Goal: Information Seeking & Learning: Compare options

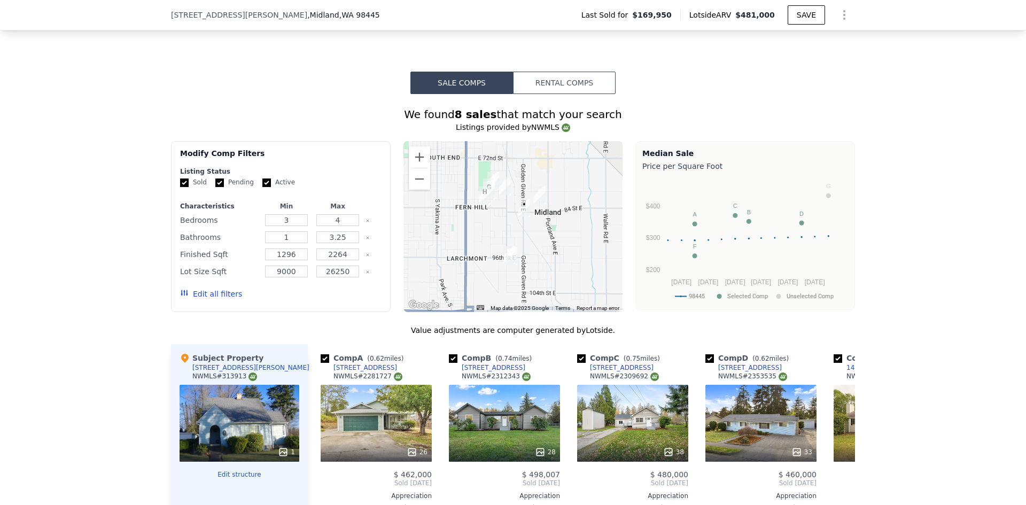
scroll to position [691, 0]
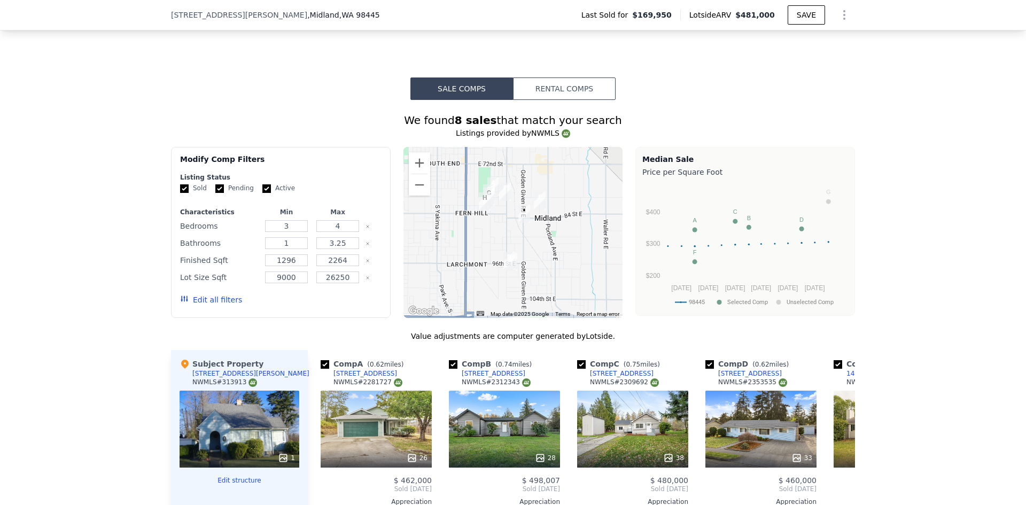
drag, startPoint x: 777, startPoint y: 15, endPoint x: 740, endPoint y: 19, distance: 37.6
click at [740, 19] on div "Lotside ARV $481,000" at bounding box center [734, 15] width 107 height 11
copy div "$481,000"
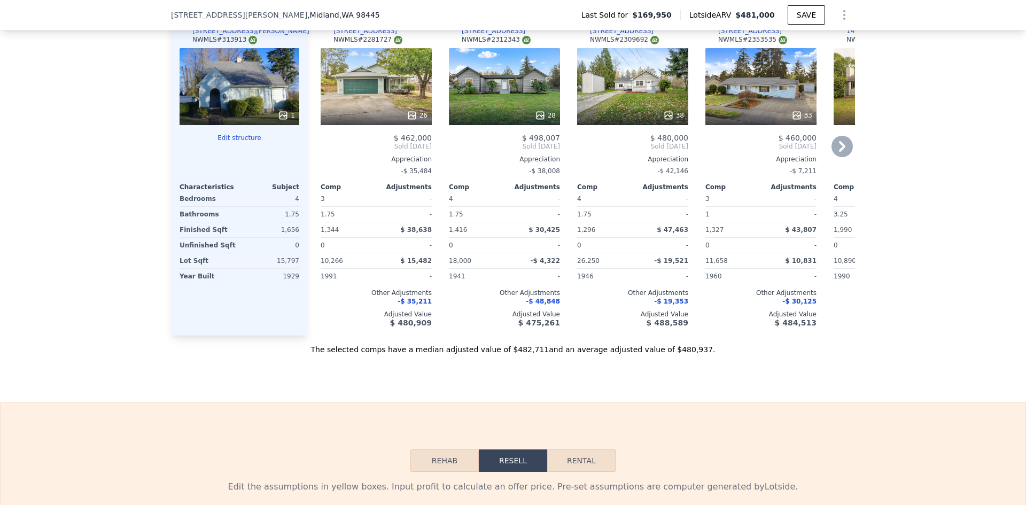
scroll to position [1012, 0]
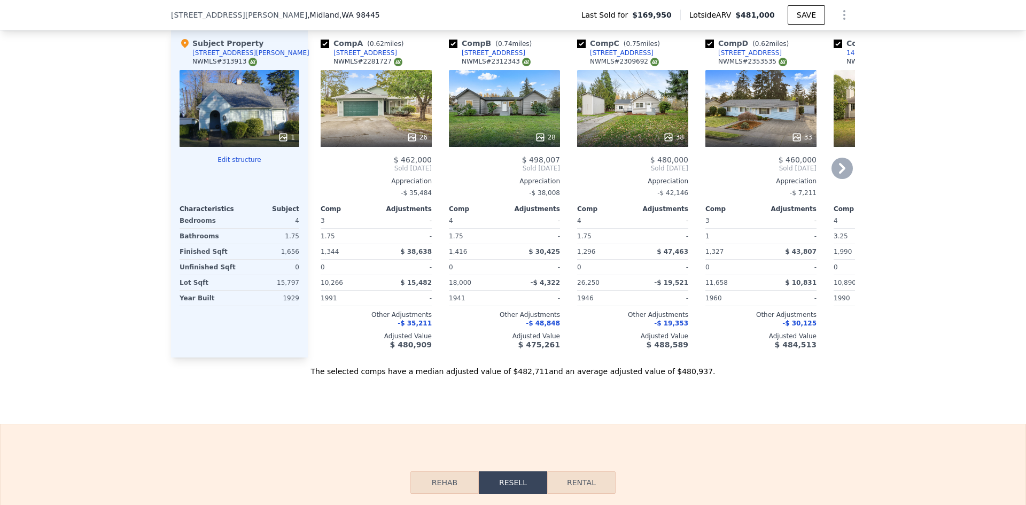
click at [344, 52] on div "7911 E D St" at bounding box center [366, 53] width 64 height 9
click at [482, 50] on div "822 97th St E" at bounding box center [494, 53] width 64 height 9
click at [612, 49] on div "9717 9th Ave E" at bounding box center [622, 53] width 64 height 9
drag, startPoint x: 430, startPoint y: 159, endPoint x: 403, endPoint y: 159, distance: 27.8
click at [403, 159] on div "Comp A ( 0.62 miles) 7911 E D St NWMLS # 2281727 26 $ 462,000 Sold Sep 2024 App…" at bounding box center [377, 193] width 120 height 328
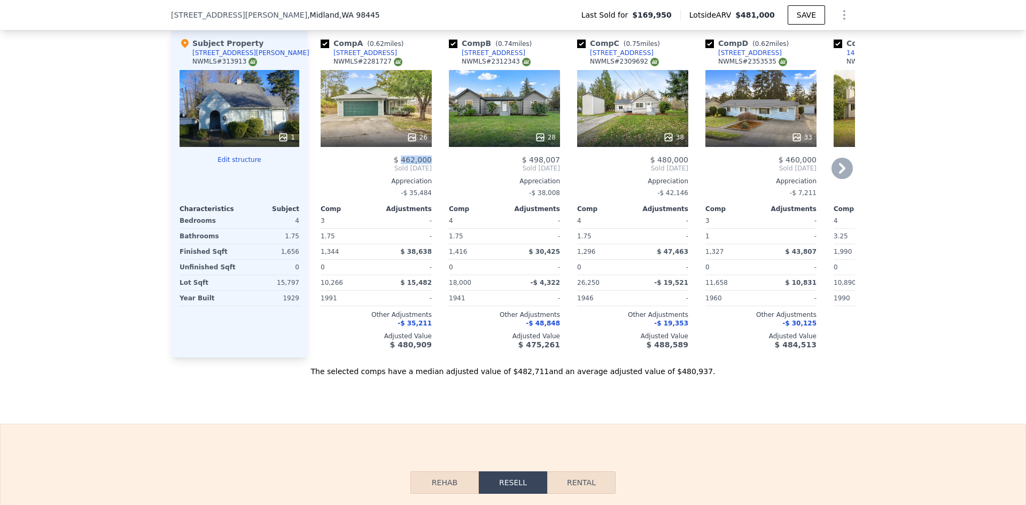
copy span "462,000"
drag, startPoint x: 564, startPoint y: 157, endPoint x: 529, endPoint y: 158, distance: 34.8
click at [529, 158] on div "Comp A ( 0.62 miles) 7911 E D St NWMLS # 2281727 26 $ 462,000 Sold Sep 2024 App…" at bounding box center [581, 193] width 547 height 328
copy span "498,007"
drag, startPoint x: 684, startPoint y: 159, endPoint x: 657, endPoint y: 159, distance: 26.7
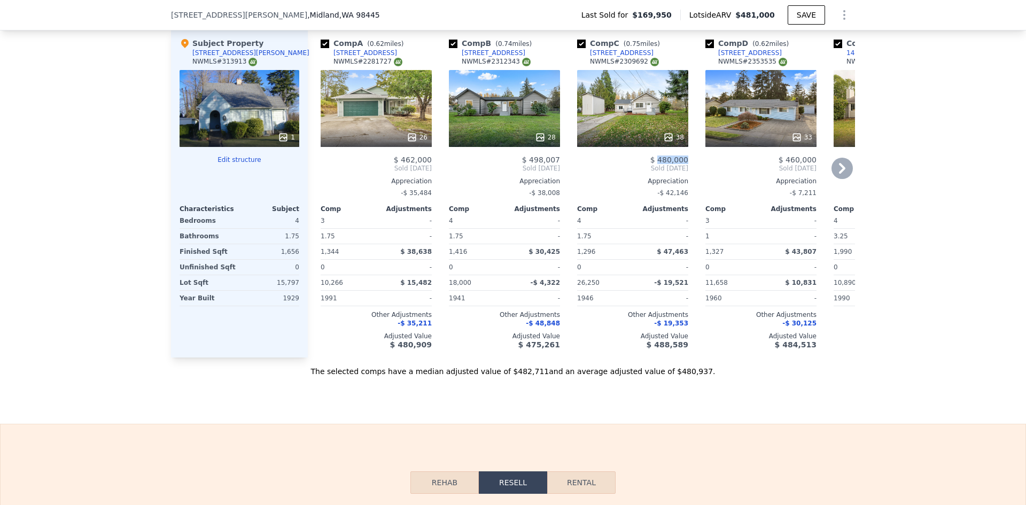
click at [657, 159] on div "Comp C ( 0.75 miles) 9717 9th Ave E NWMLS # 2309692 38 $ 480,000 Sold Dec 2024 …" at bounding box center [633, 193] width 120 height 328
copy span "480,000"
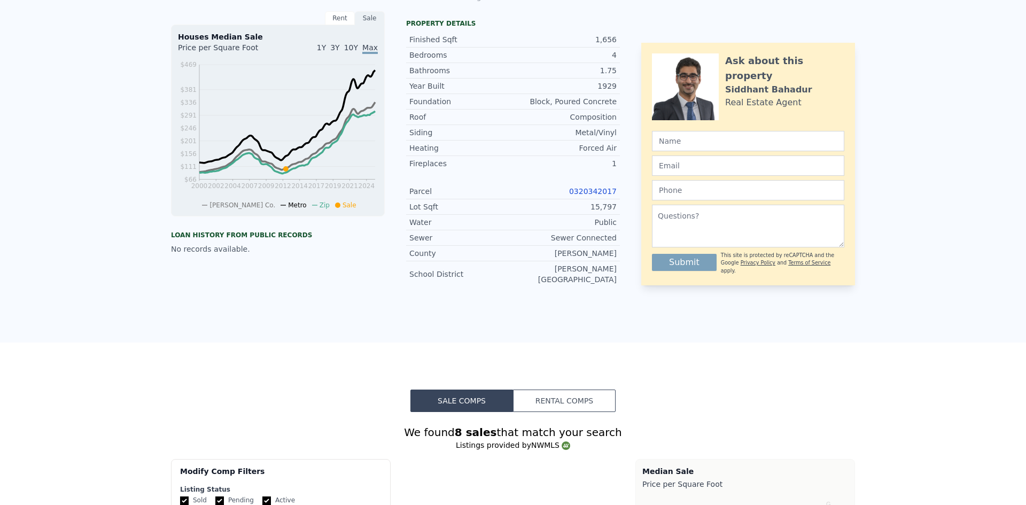
scroll to position [0, 0]
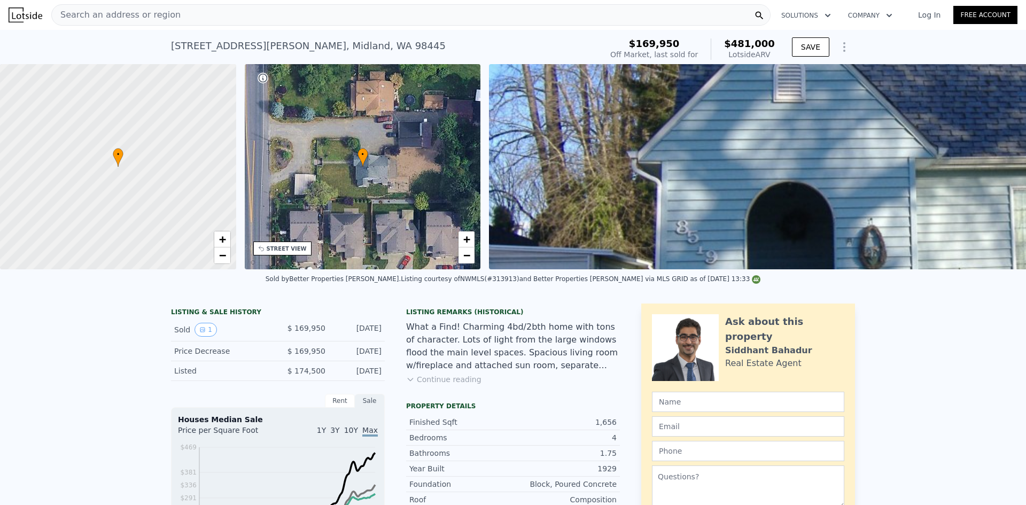
click at [138, 22] on div "Search an address or region" at bounding box center [116, 15] width 129 height 20
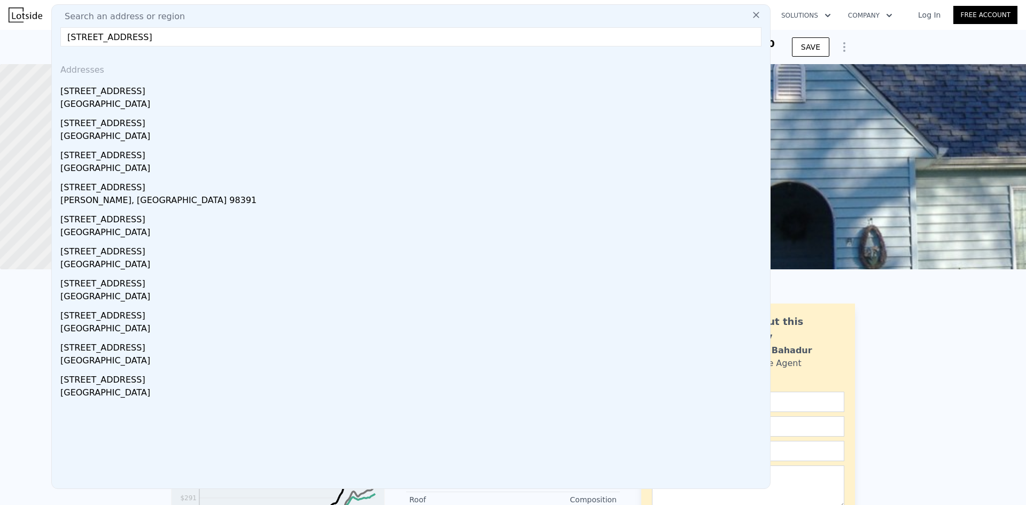
click at [268, 36] on input "21412 Snag Island Dr E, Lake Tapps, WA 98391" at bounding box center [410, 36] width 701 height 19
click at [155, 37] on input "21412 Snag Island Dr E, Lake Tapps, WA 98391" at bounding box center [410, 36] width 701 height 19
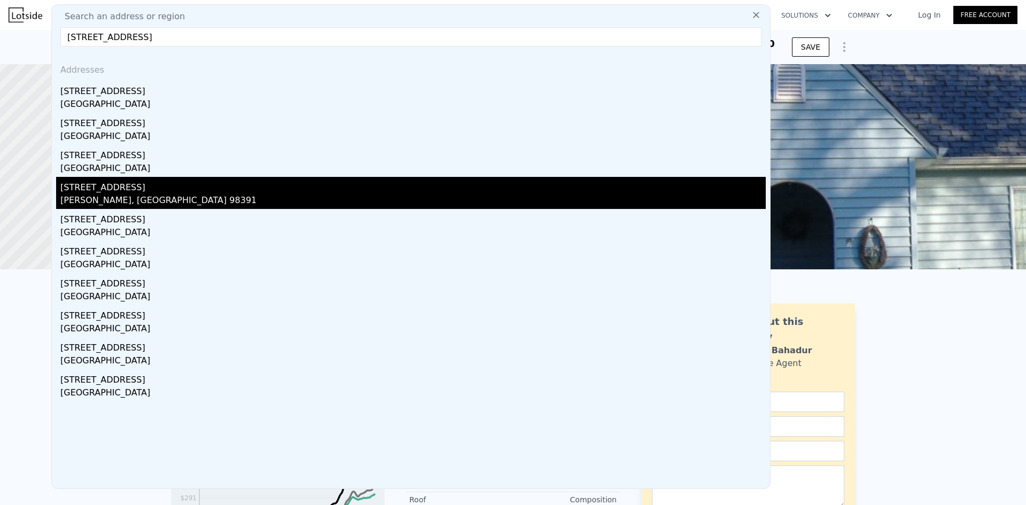
type input "21412 Snag Island Dr, Lake Tapps, WA 98391"
click at [161, 202] on div "Sumner, WA 98391" at bounding box center [413, 201] width 706 height 15
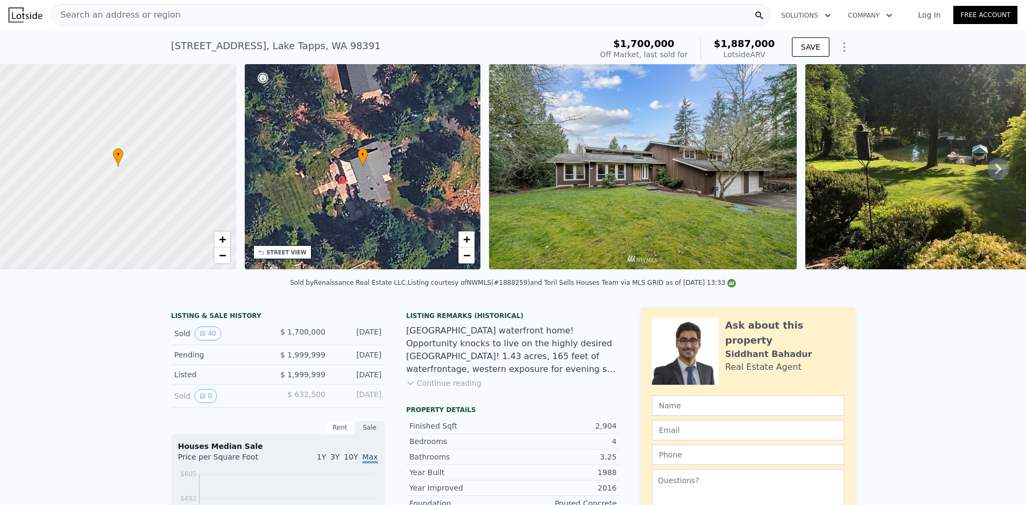
click at [196, 16] on div "Search an address or region" at bounding box center [411, 14] width 720 height 21
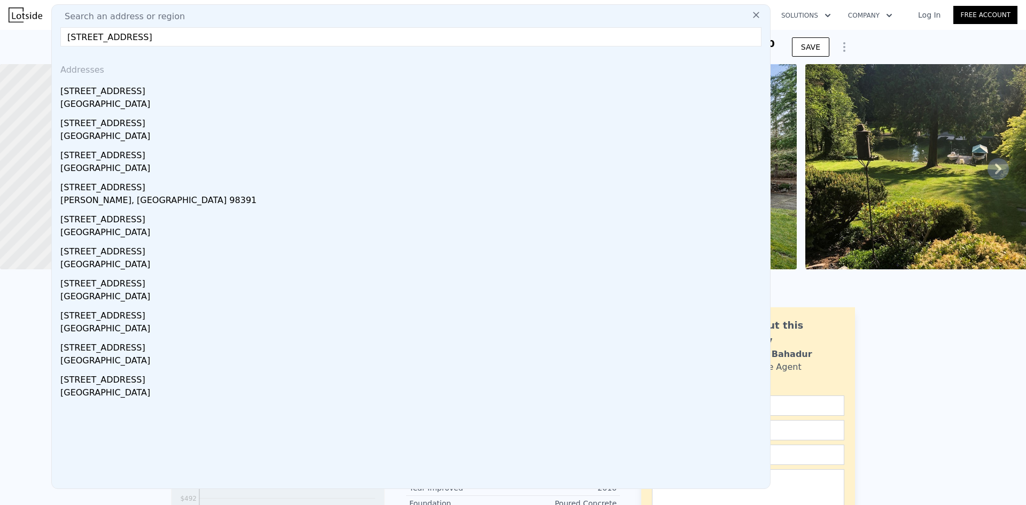
click at [264, 32] on input "21412 Snag Island Dr E, Lake Tapps, WA 98391" at bounding box center [410, 36] width 701 height 19
click at [177, 36] on input "21412 Snag Island Dr E, Lake Tapps, WA 98391" at bounding box center [410, 36] width 701 height 19
paste input "5326 N Commercial St, Ruston, WA 98407"
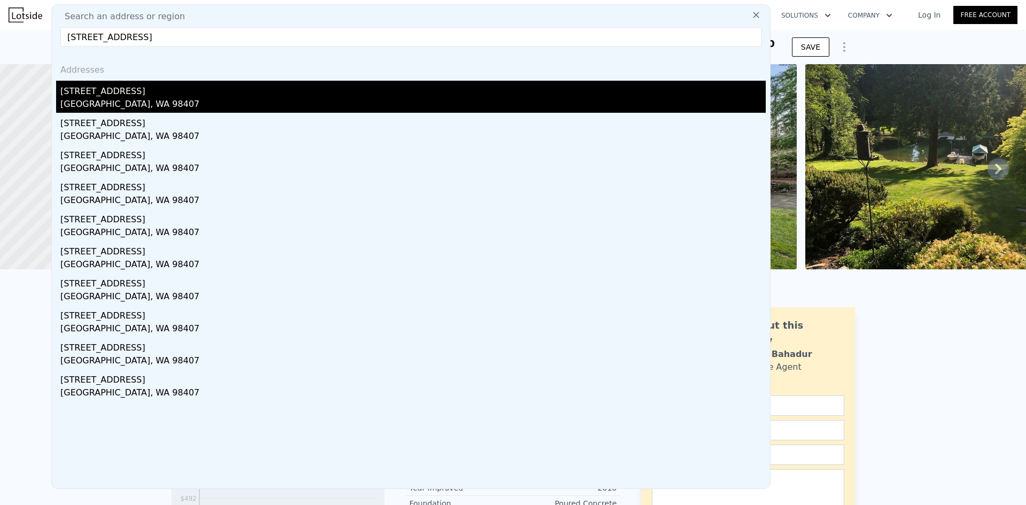
type input "5326 N Commercial St, Ruston, WA 98407"
click at [132, 103] on div "Ruston, WA 98407" at bounding box center [413, 105] width 706 height 15
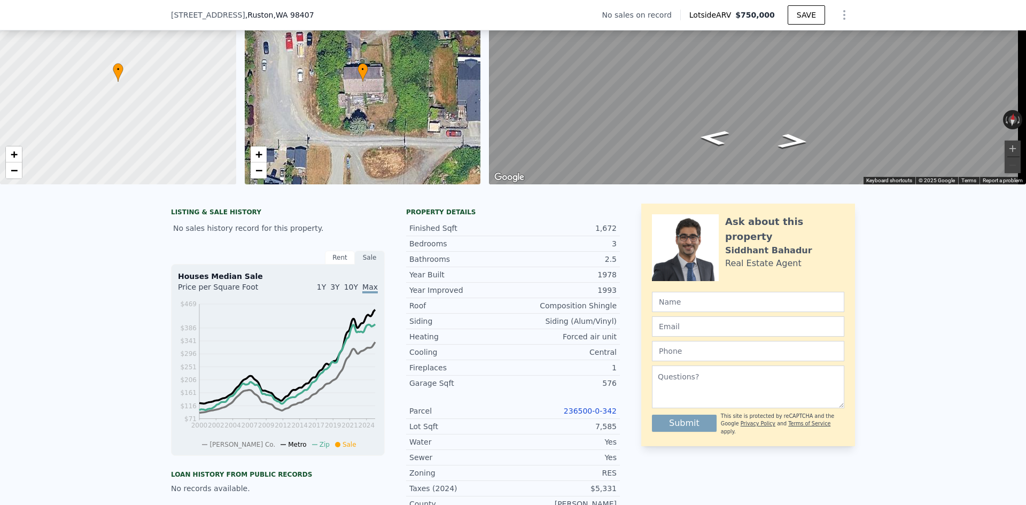
scroll to position [157, 0]
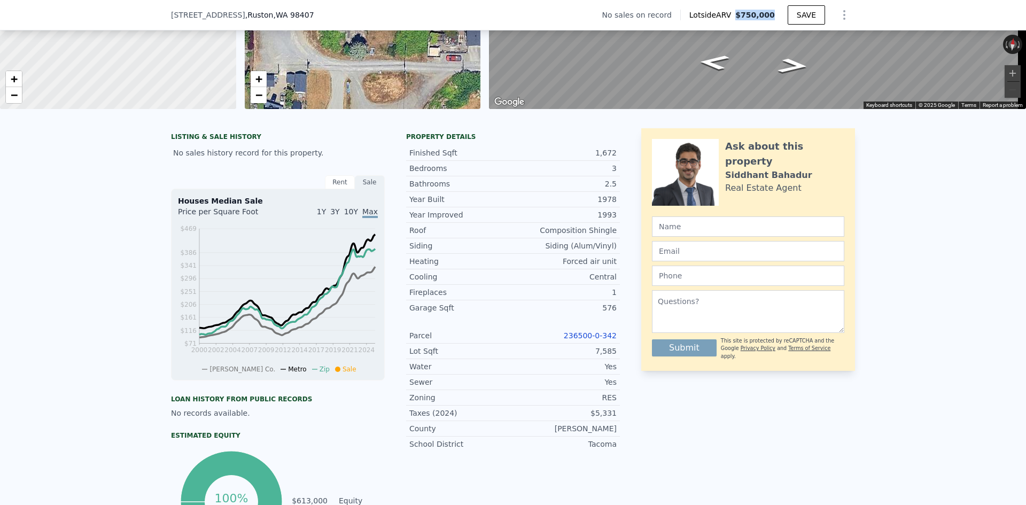
drag, startPoint x: 777, startPoint y: 16, endPoint x: 742, endPoint y: 16, distance: 35.8
click at [742, 16] on div "Lotside ARV $750,000" at bounding box center [734, 15] width 107 height 11
copy span "$750,000"
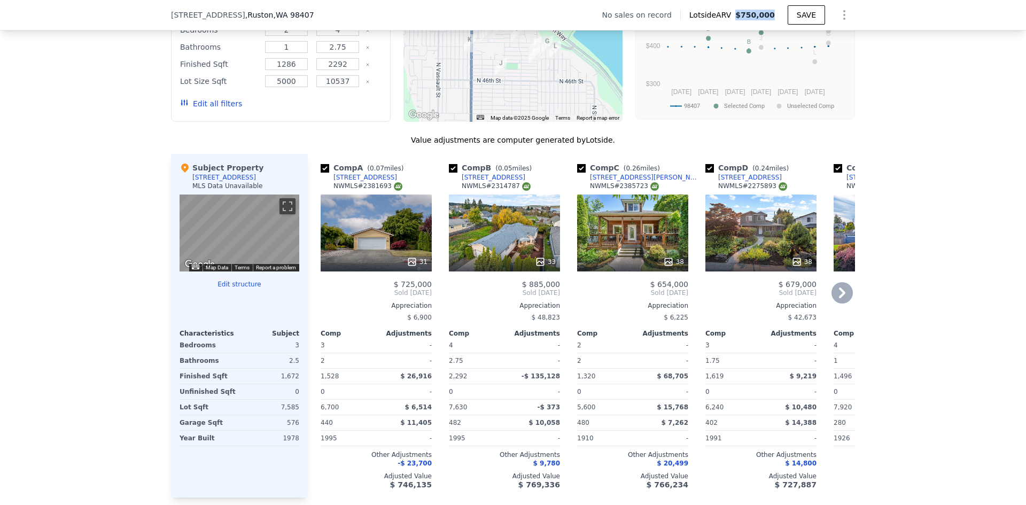
scroll to position [905, 0]
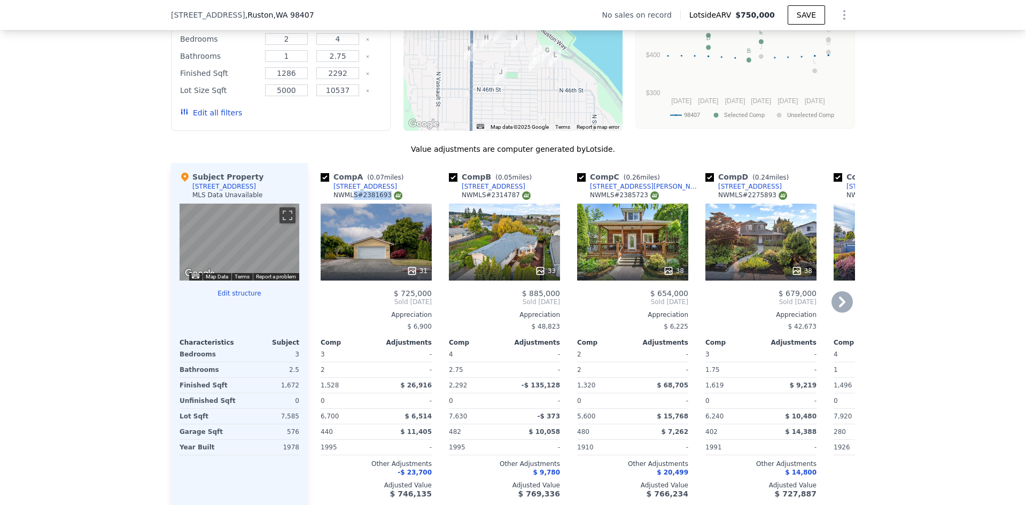
drag, startPoint x: 379, startPoint y: 198, endPoint x: 348, endPoint y: 199, distance: 31.0
click at [348, 199] on div "Comp A ( 0.07 miles) 5419 N Court St NWMLS # 2381693" at bounding box center [376, 188] width 111 height 32
click at [385, 182] on div "Comp A ( 0.07 miles)" at bounding box center [364, 177] width 87 height 11
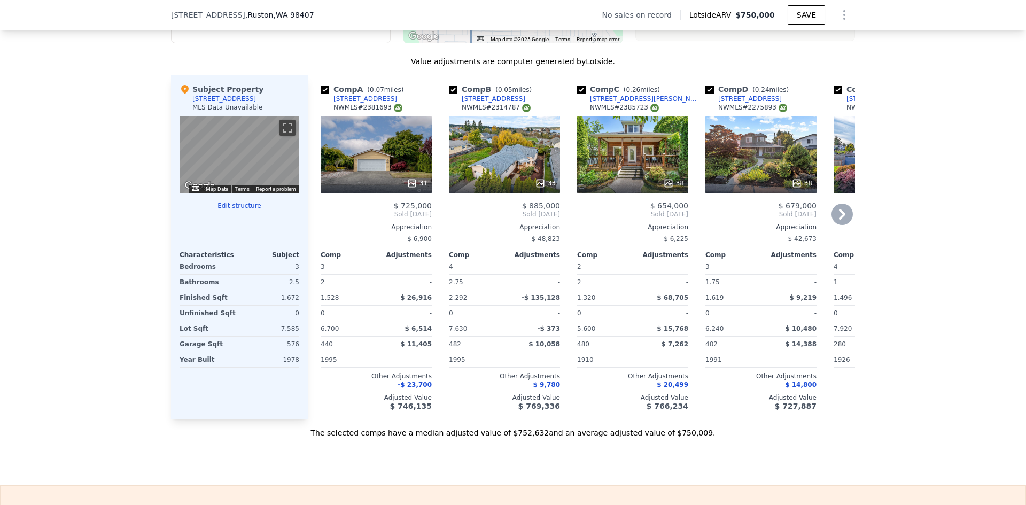
scroll to position [1012, 0]
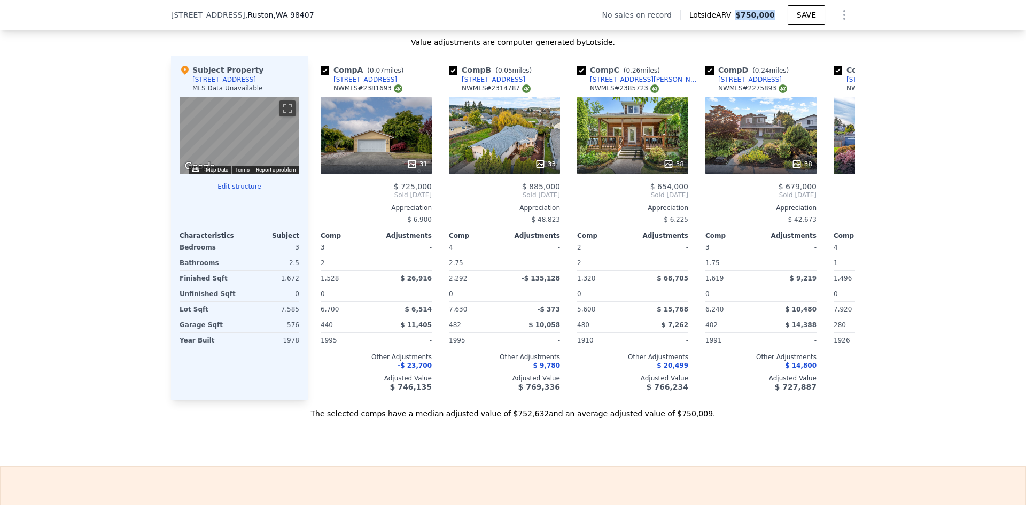
drag, startPoint x: 775, startPoint y: 14, endPoint x: 742, endPoint y: 17, distance: 33.3
click at [742, 17] on div "Lotside ARV $750,000" at bounding box center [734, 15] width 107 height 11
copy span "$750,000"
drag, startPoint x: 352, startPoint y: 87, endPoint x: 339, endPoint y: 82, distance: 13.5
click at [339, 75] on div "Comp A ( 0.07 miles)" at bounding box center [364, 70] width 87 height 11
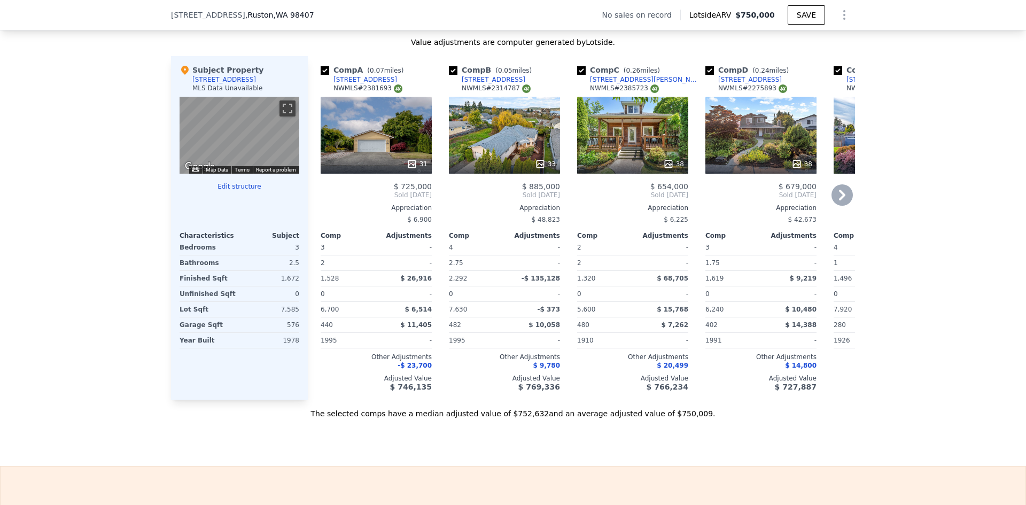
click at [345, 84] on div "[STREET_ADDRESS]" at bounding box center [366, 79] width 64 height 9
drag, startPoint x: 605, startPoint y: 85, endPoint x: 584, endPoint y: 83, distance: 20.9
drag, startPoint x: 433, startPoint y: 189, endPoint x: 402, endPoint y: 197, distance: 32.5
click at [402, 197] on div "Comp A ( 0.07 miles) 5419 N Court St NWMLS # 2381693 31 $ 725,000 Sold Jun 2025…" at bounding box center [581, 228] width 547 height 344
copy span "725,000"
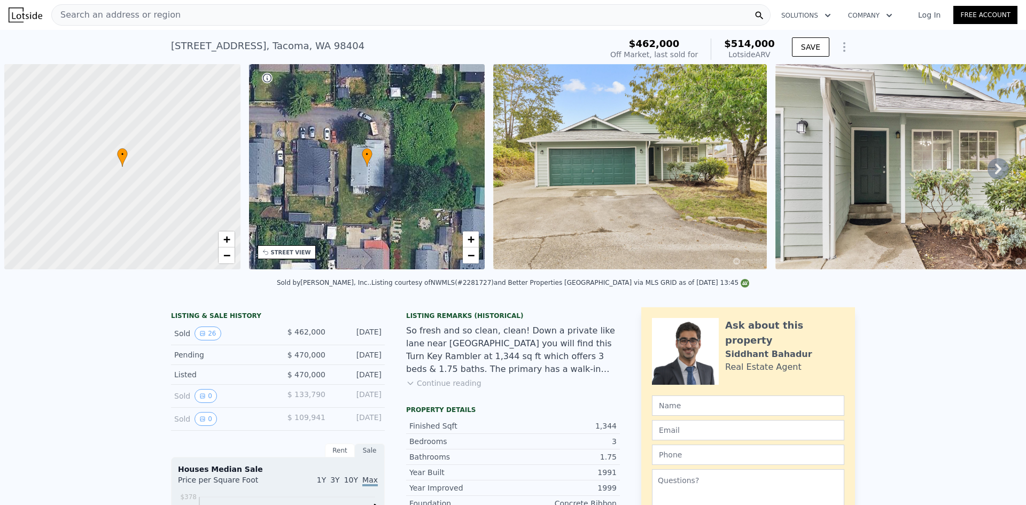
scroll to position [0, 4]
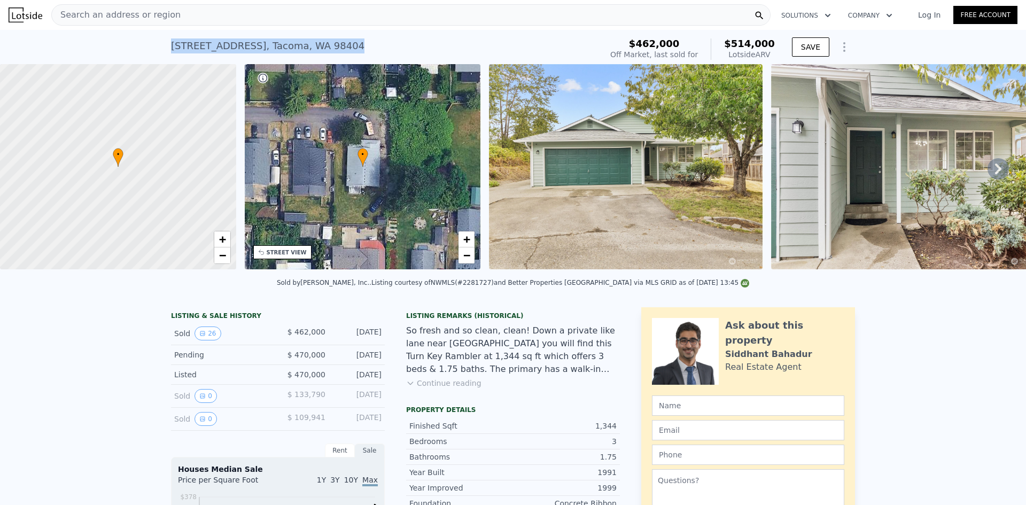
drag, startPoint x: 332, startPoint y: 51, endPoint x: 167, endPoint y: 45, distance: 164.8
click at [171, 45] on div "7911 E D St , Tacoma , WA 98404 Sold Sep 2024 for $462k (~ARV $514k )" at bounding box center [384, 49] width 427 height 30
copy div "7911 E D St , Tacoma , WA 98404"
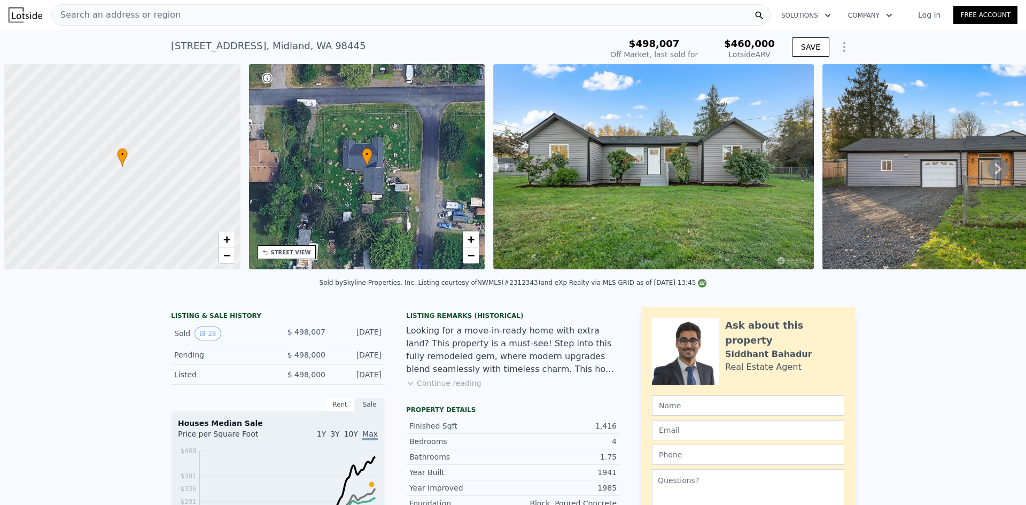
scroll to position [0, 4]
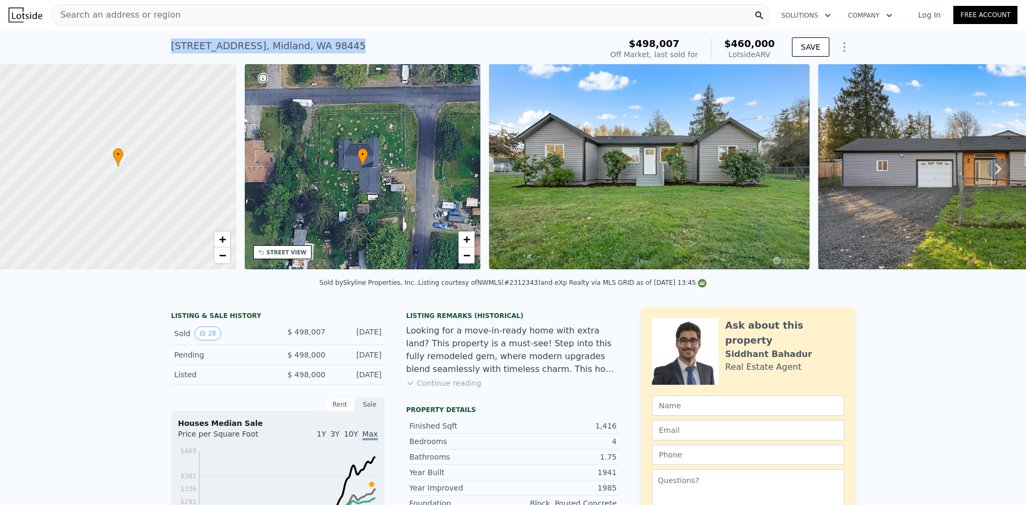
drag, startPoint x: 329, startPoint y: 50, endPoint x: 166, endPoint y: 47, distance: 163.1
click at [166, 47] on div "822 97th St E , Midland , WA 98445 Sold Jan 2025 for $498,007 (~ARV $460k ) $49…" at bounding box center [513, 47] width 1026 height 34
copy div "822 97th St E , Midland , WA 98445"
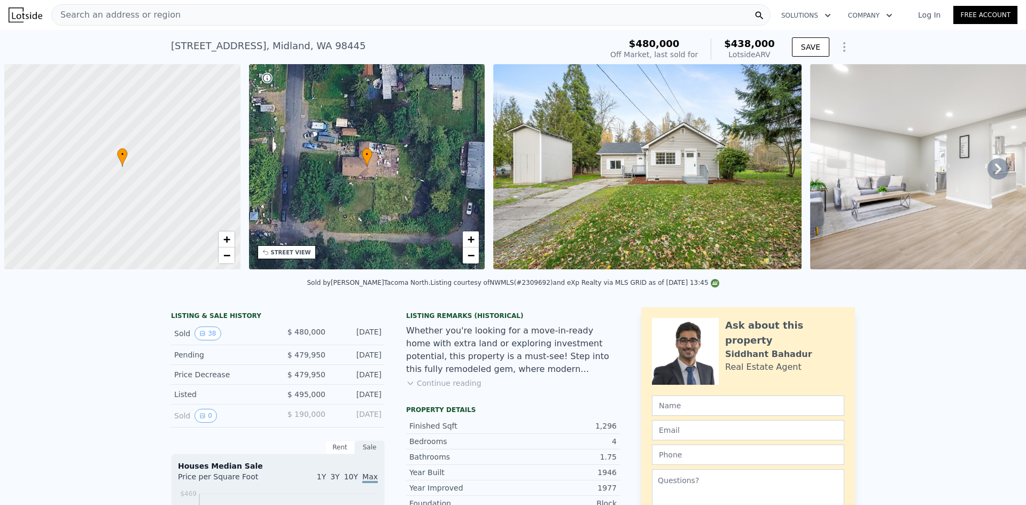
scroll to position [0, 4]
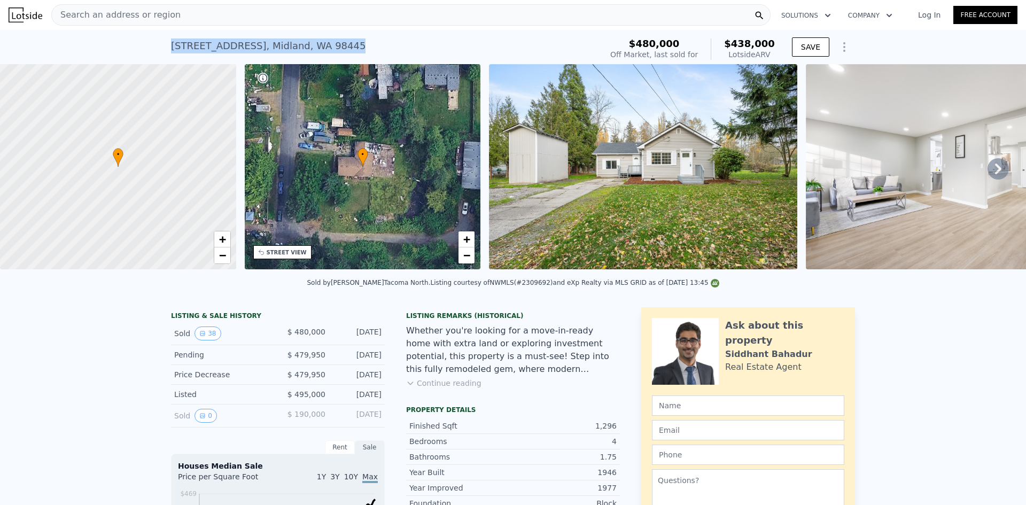
drag, startPoint x: 323, startPoint y: 41, endPoint x: 169, endPoint y: 49, distance: 154.2
click at [171, 49] on div "9717 9th Ave E , Midland , WA 98445 Sold Dec 2024 for $480k (~ARV $438k )" at bounding box center [384, 49] width 427 height 30
copy div "9717 9th Ave E , Midland , WA 98445"
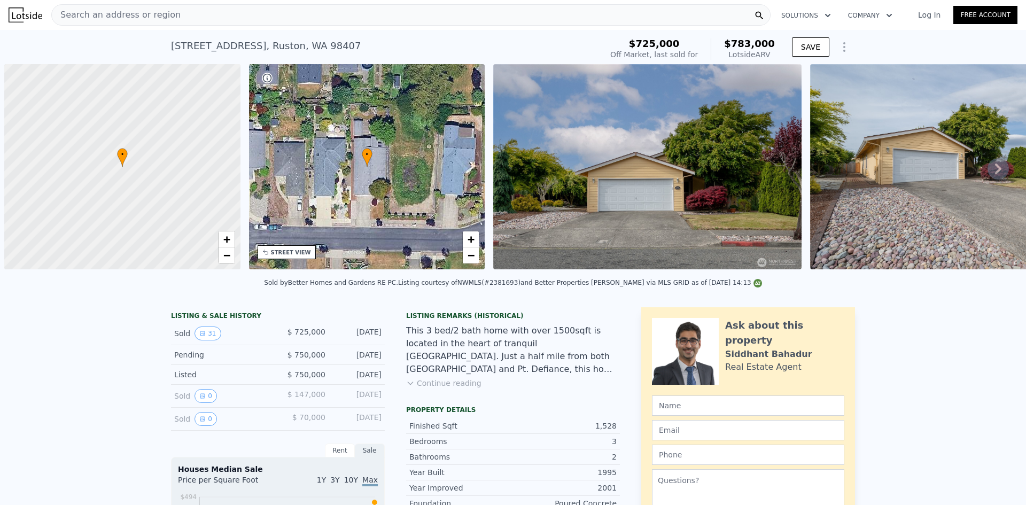
scroll to position [0, 4]
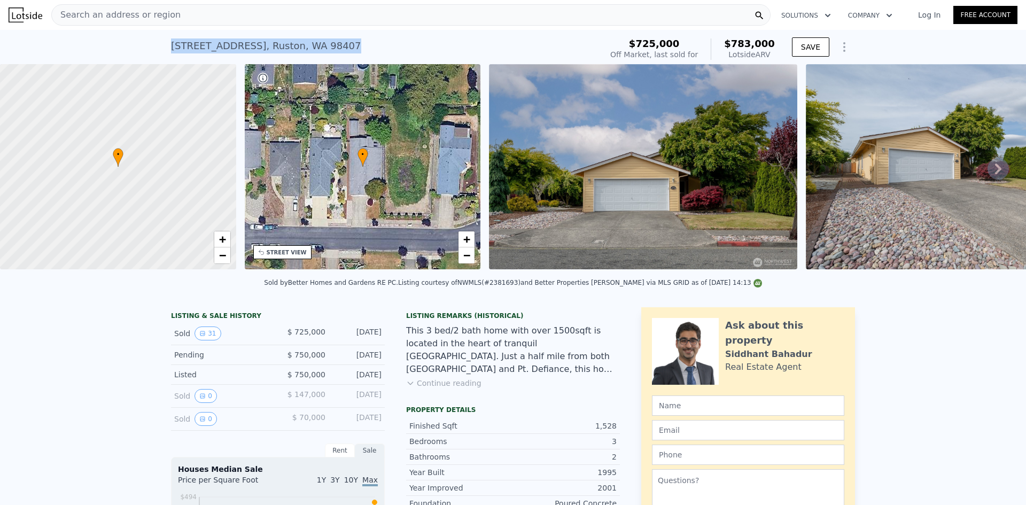
drag, startPoint x: 349, startPoint y: 44, endPoint x: 349, endPoint y: 0, distance: 44.4
click at [163, 42] on div "5419 N Court St , Ruston , WA 98407 Sold Jun 2025 for $725k (~ARV $783k ) $725,…" at bounding box center [513, 47] width 1026 height 34
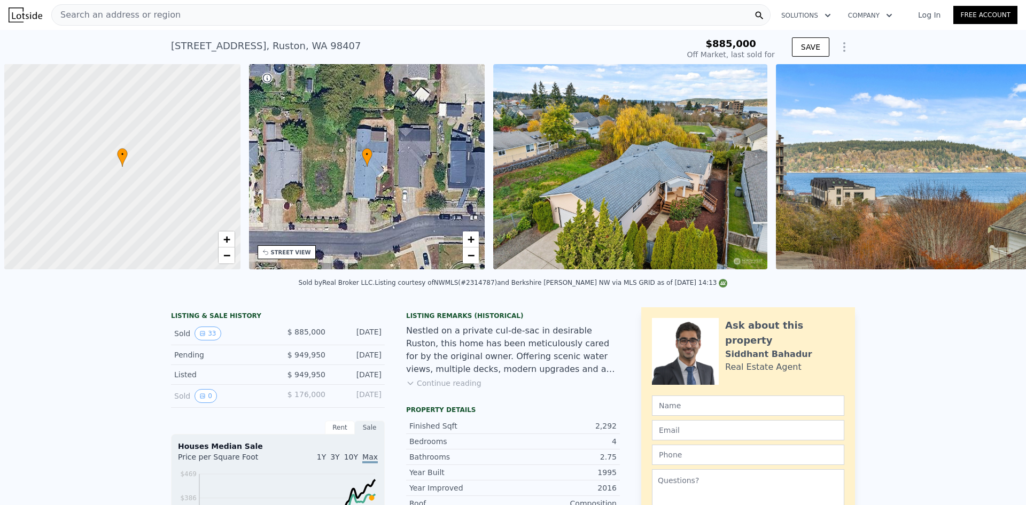
scroll to position [0, 4]
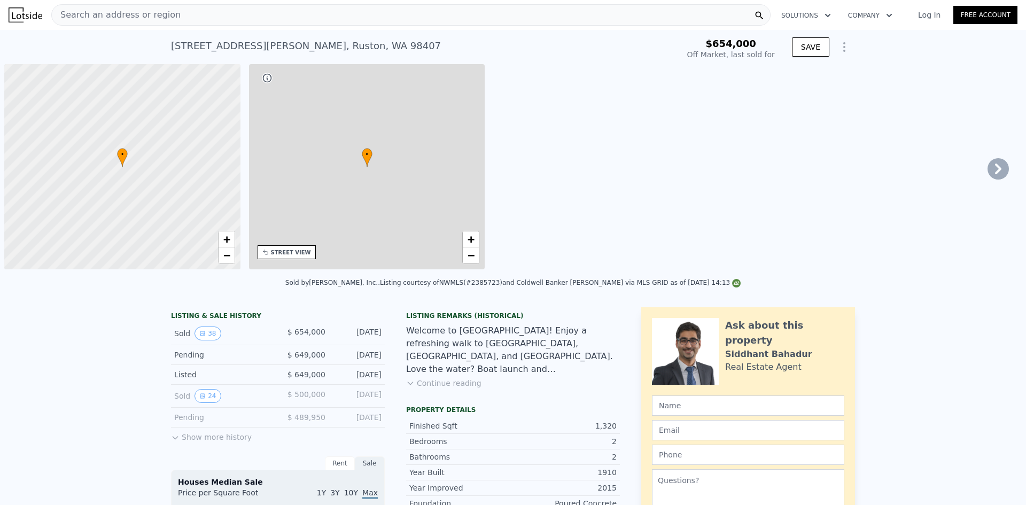
scroll to position [0, 4]
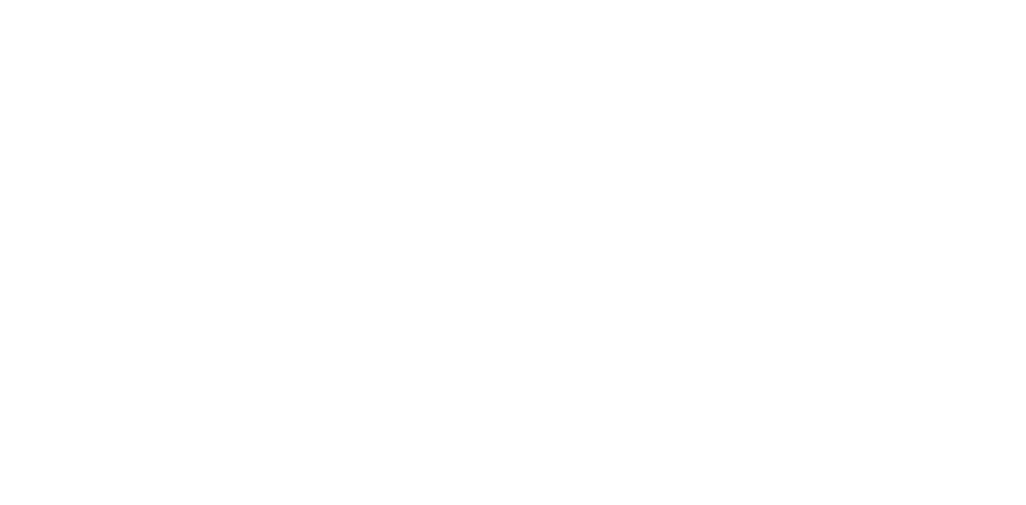
drag, startPoint x: 354, startPoint y: 45, endPoint x: 346, endPoint y: 46, distance: 8.6
click at [346, 46] on div at bounding box center [513, 252] width 1026 height 505
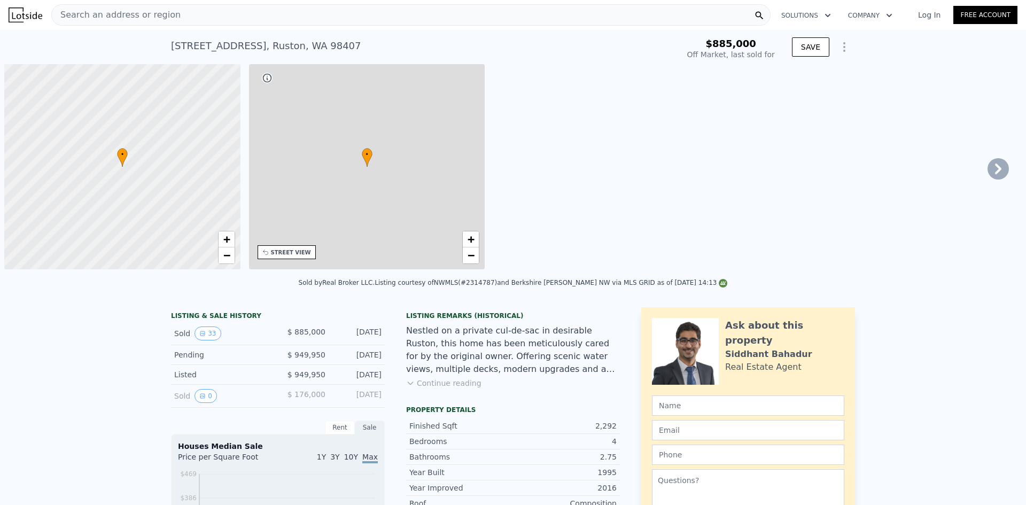
scroll to position [0, 4]
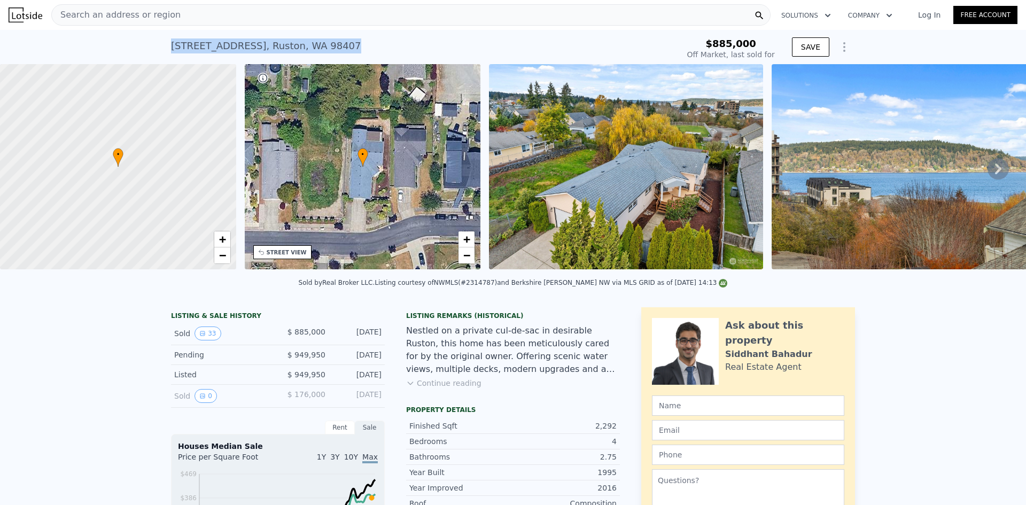
drag, startPoint x: 337, startPoint y: 48, endPoint x: 166, endPoint y: 45, distance: 170.6
click at [166, 45] on div "5415 N Court St , Ruston , WA 98407 Sold Jan 2025 for $885k $885,000 Off Market…" at bounding box center [513, 47] width 1026 height 34
copy div "5415 N Court St , Ruston , WA 98407"
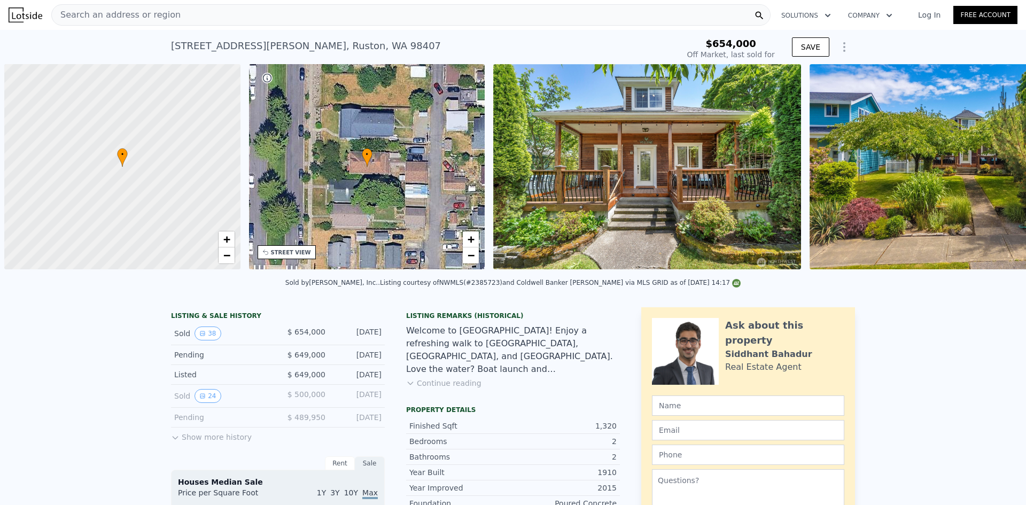
scroll to position [0, 4]
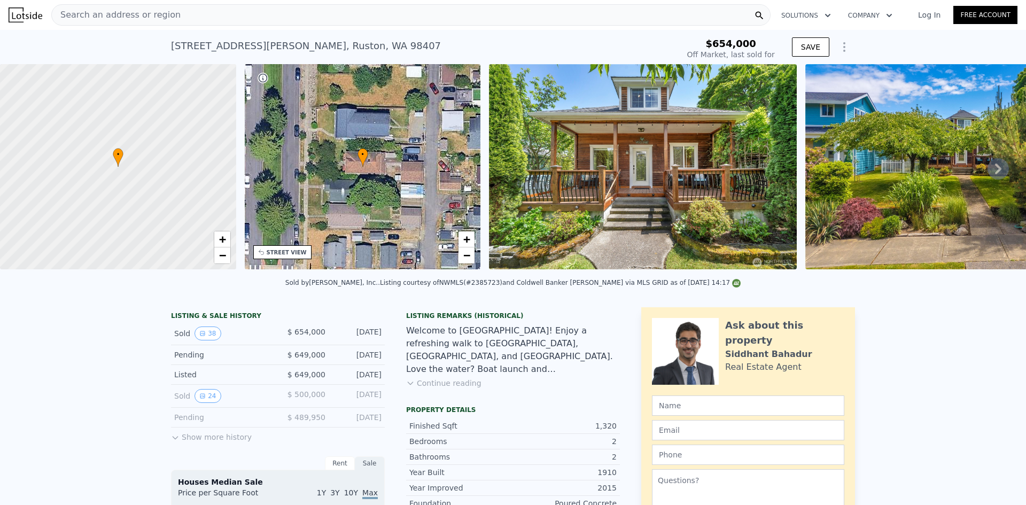
type input "$ 660,000"
type input "-$ 90,237"
drag, startPoint x: 350, startPoint y: 53, endPoint x: 165, endPoint y: 46, distance: 184.6
click at [165, 46] on div "[STREET_ADDRESS][PERSON_NAME] Sold [DATE] for $654k $654,000 Off Market, last s…" at bounding box center [513, 47] width 1026 height 34
copy div "[STREET_ADDRESS][PERSON_NAME]"
